Goal: Find specific page/section: Find specific page/section

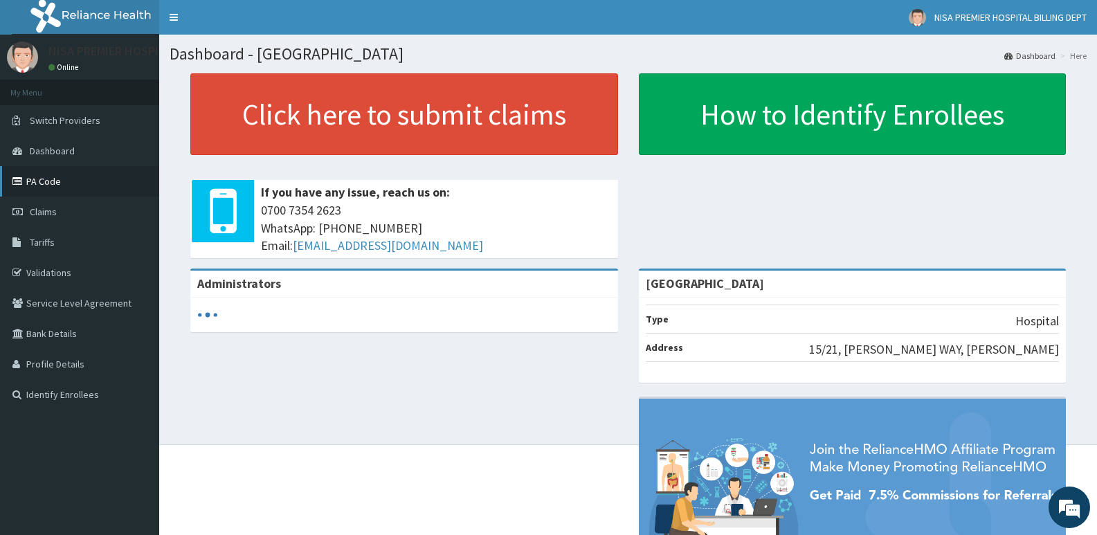
click at [77, 183] on link "PA Code" at bounding box center [79, 181] width 159 height 30
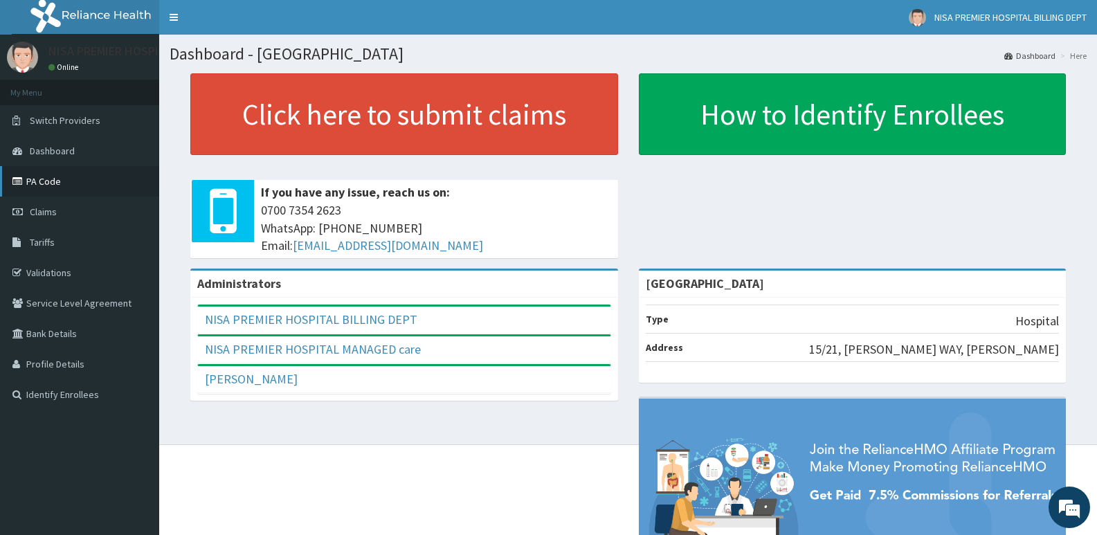
click at [46, 181] on link "PA Code" at bounding box center [79, 181] width 159 height 30
